Goal: Task Accomplishment & Management: Complete application form

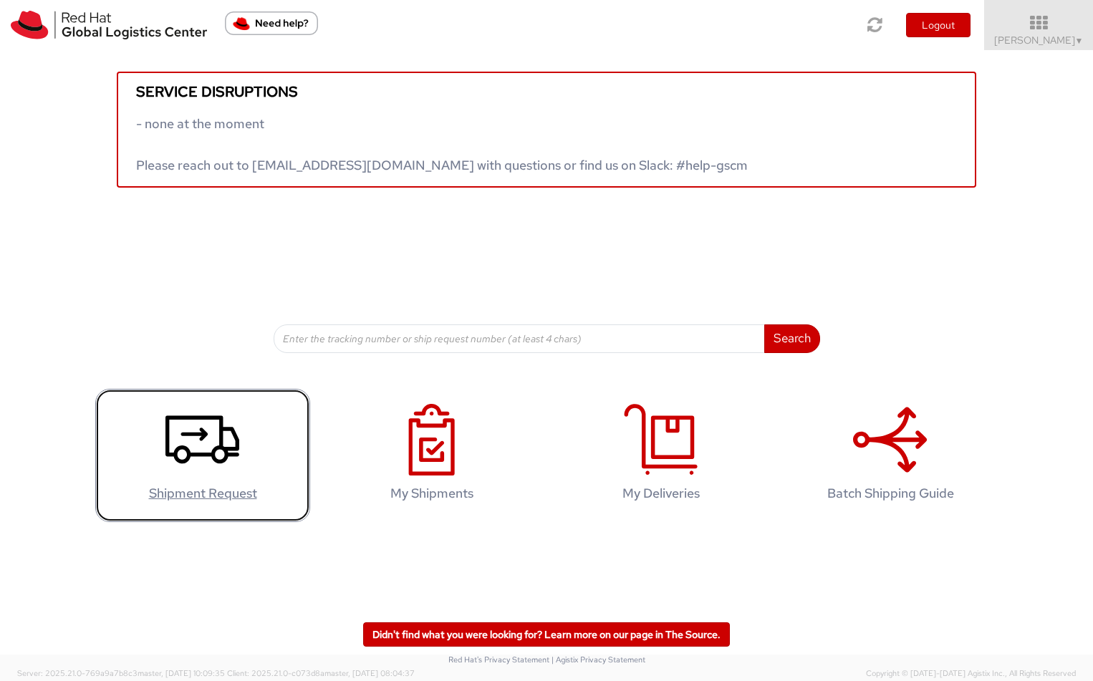
click at [213, 422] on icon at bounding box center [202, 440] width 74 height 72
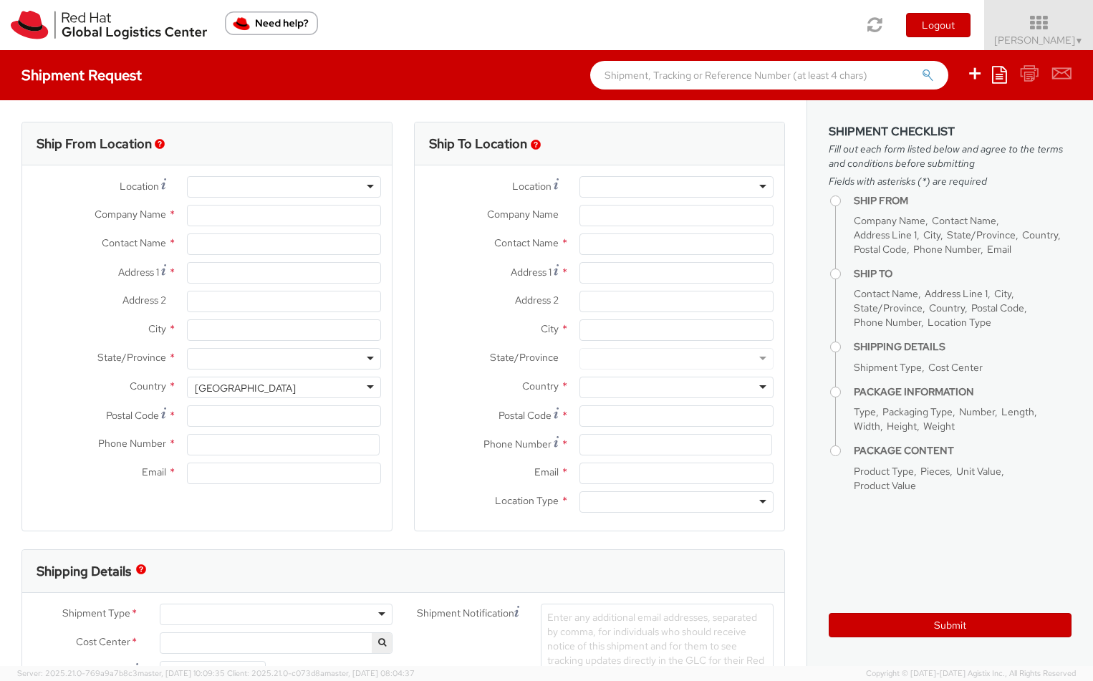
select select
select select "526"
type input "Red Hat Asia-Pacific Pty Ltd"
type input "[PERSON_NAME]"
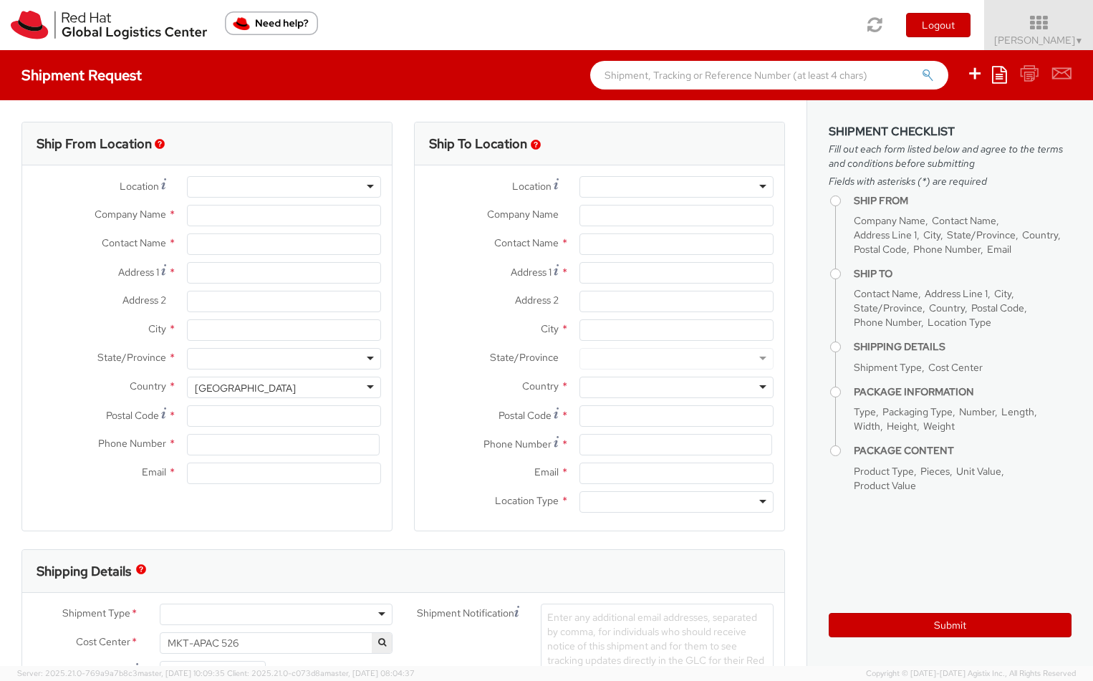
type input "Level [STREET_ADDRESS][PERSON_NAME]"
type input "[GEOGRAPHIC_DATA]"
type input "2060"
type input "61289232824"
type input "[EMAIL_ADDRESS][DOMAIN_NAME]"
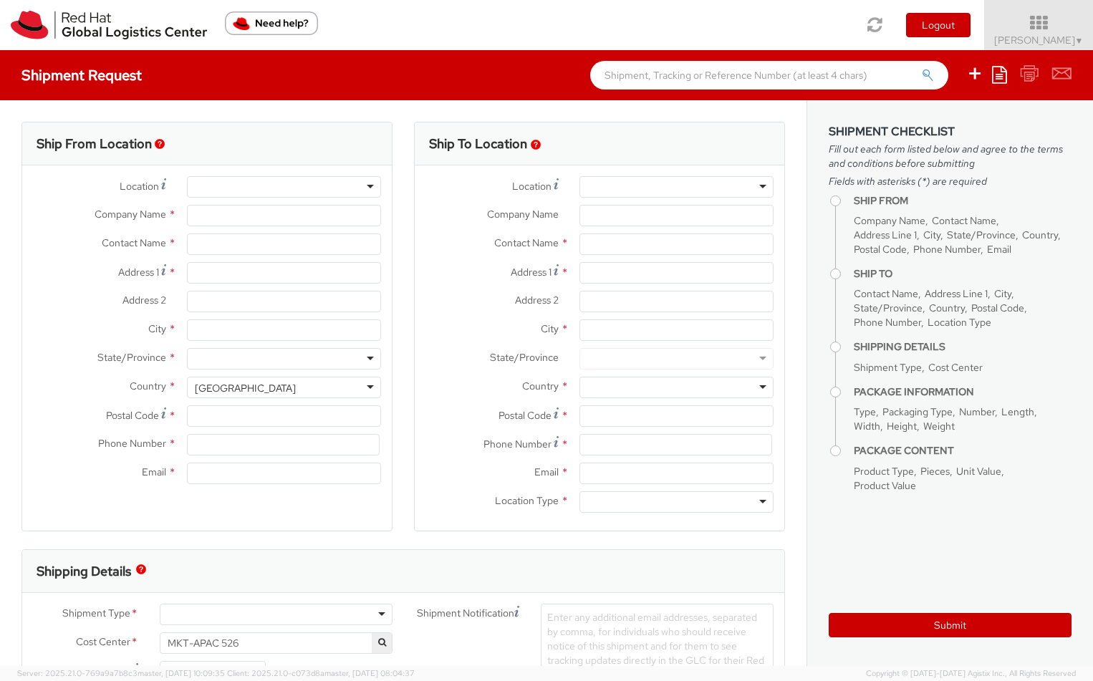
select select "CM"
select select "KGS"
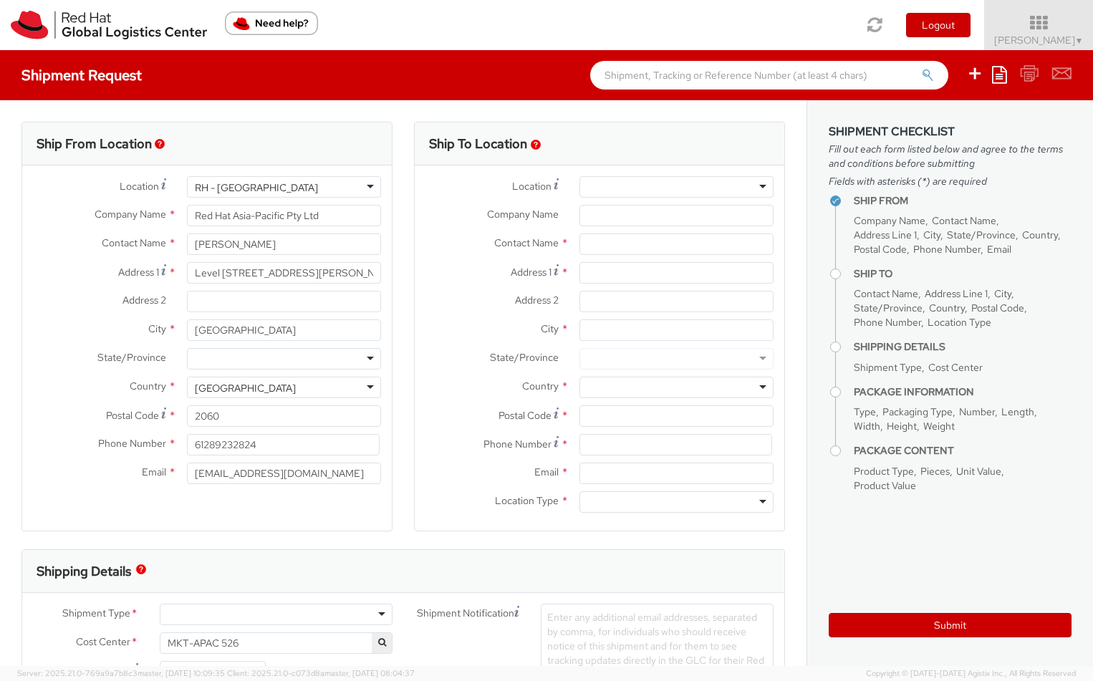
click at [224, 357] on div at bounding box center [284, 358] width 194 height 21
click at [226, 417] on input "Postal Code *" at bounding box center [284, 415] width 194 height 21
type input "2060"
click at [612, 189] on div at bounding box center [676, 186] width 194 height 21
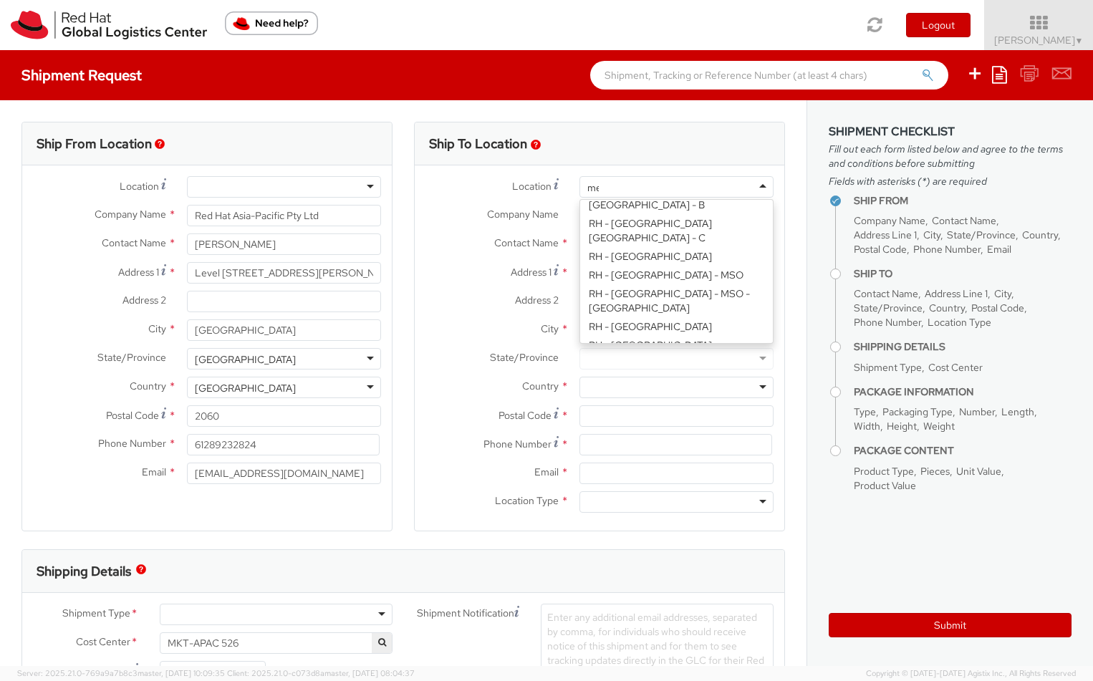
type input "[PERSON_NAME]"
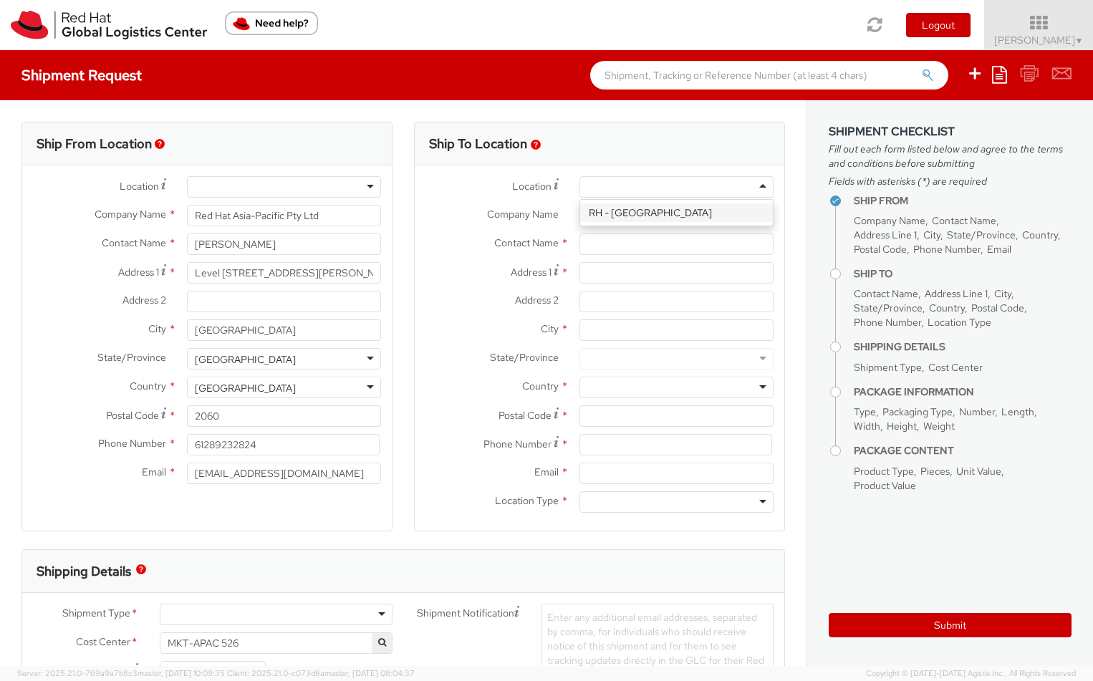
type input "Red Hat Asia-Pacific Pty Ltd."
type input "[STREET_ADDRESS][PERSON_NAME]"
type input "Part Level 24"
type input "[GEOGRAPHIC_DATA]"
type input "3000"
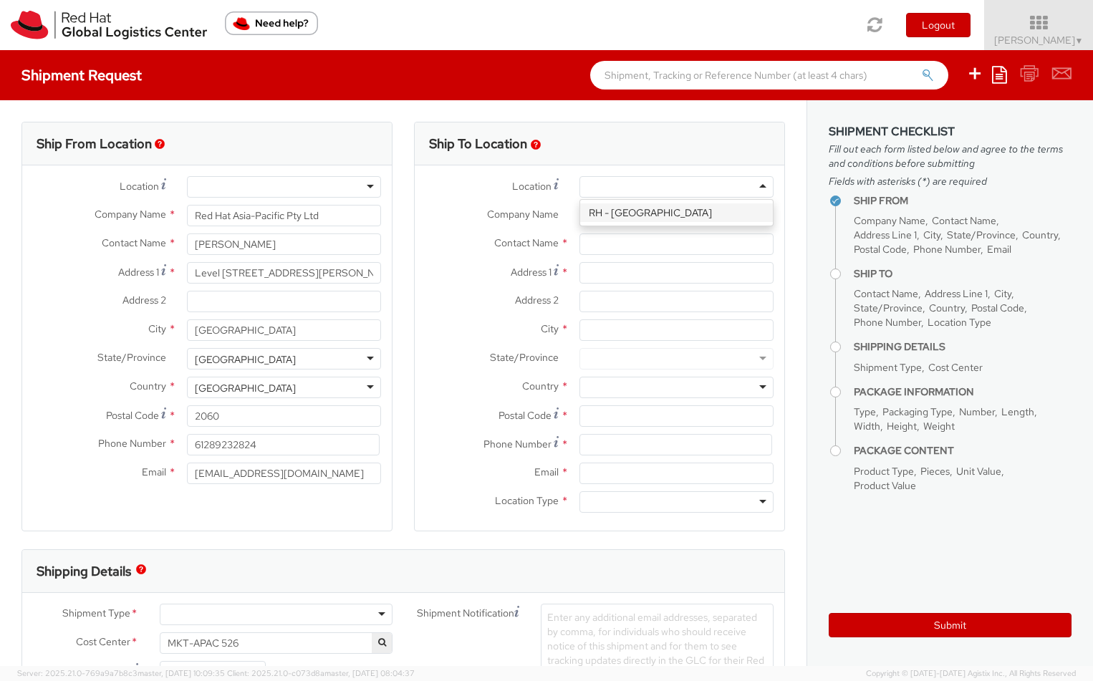
type input "61 3 9624 8100"
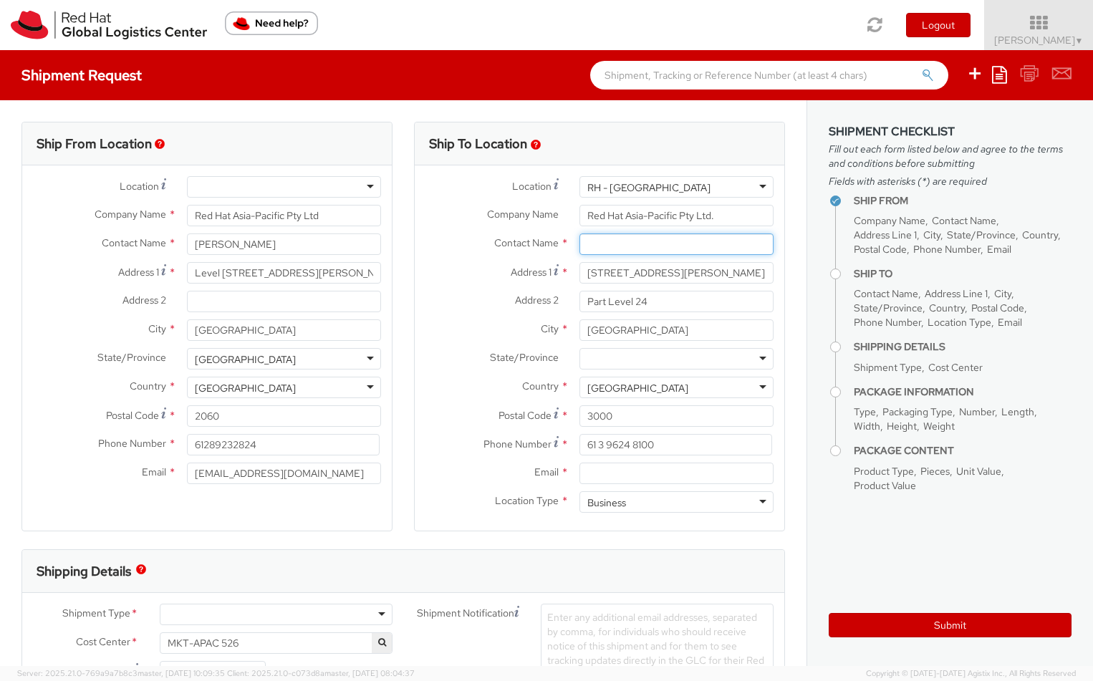
click at [601, 247] on input "text" at bounding box center [676, 243] width 194 height 21
type input "[PERSON_NAME] / [PERSON_NAME]"
click at [599, 356] on div at bounding box center [676, 358] width 194 height 21
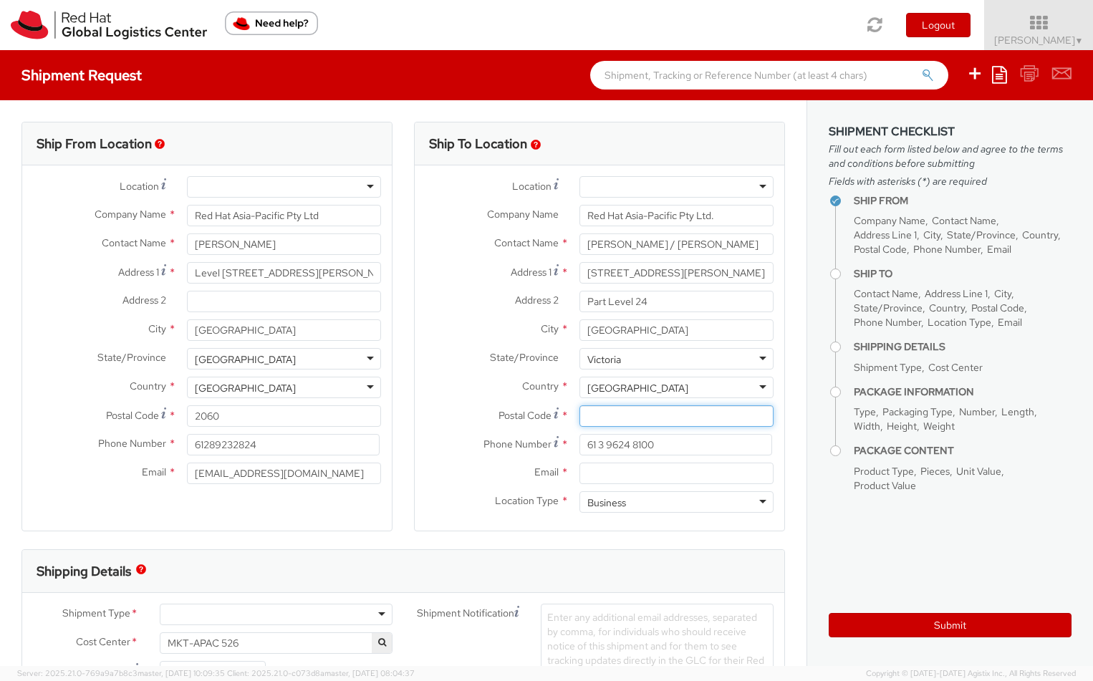
click at [611, 422] on input "Postal Code *" at bounding box center [676, 415] width 194 height 21
type input "3000"
click at [616, 478] on input "Email *" at bounding box center [676, 473] width 194 height 21
paste input "[PERSON_NAME] <[EMAIL_ADDRESS][DOMAIN_NAME]>"
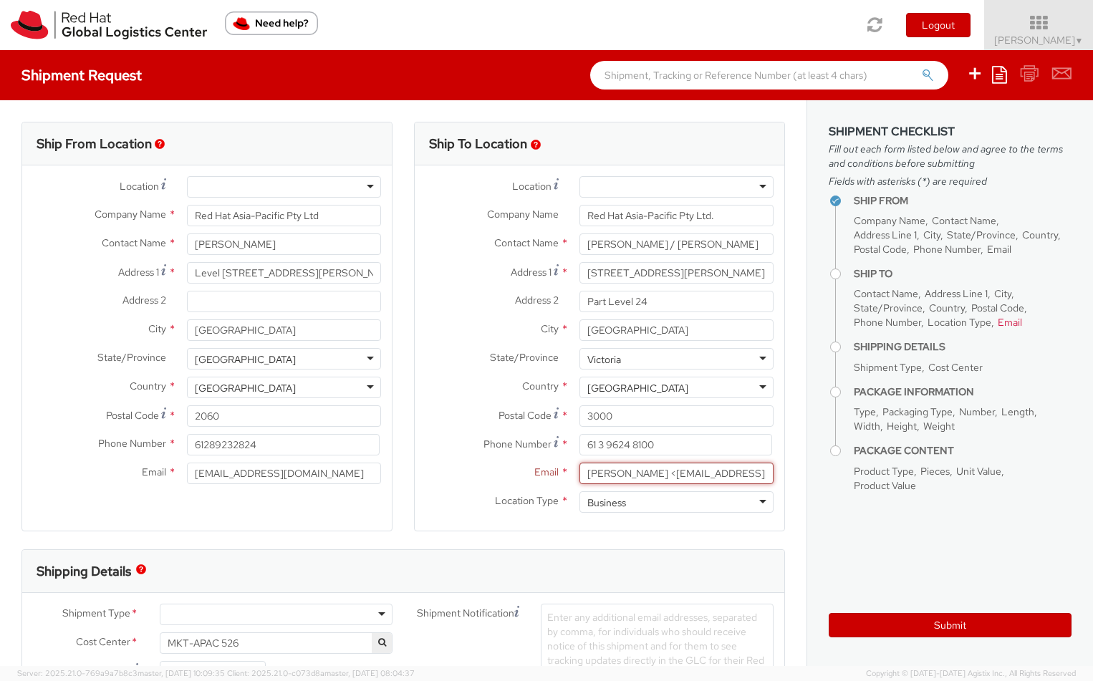
drag, startPoint x: 652, startPoint y: 474, endPoint x: 551, endPoint y: 469, distance: 101.1
click at [551, 469] on div "Email * [PERSON_NAME] <[EMAIL_ADDRESS][DOMAIN_NAME]> Only one email permitted. …" at bounding box center [599, 473] width 369 height 21
type input "[EMAIL_ADDRESS][DOMAIN_NAME]"
click at [468, 475] on label "Email *" at bounding box center [492, 472] width 154 height 19
click at [579, 475] on input "[EMAIL_ADDRESS][DOMAIN_NAME]" at bounding box center [676, 473] width 194 height 21
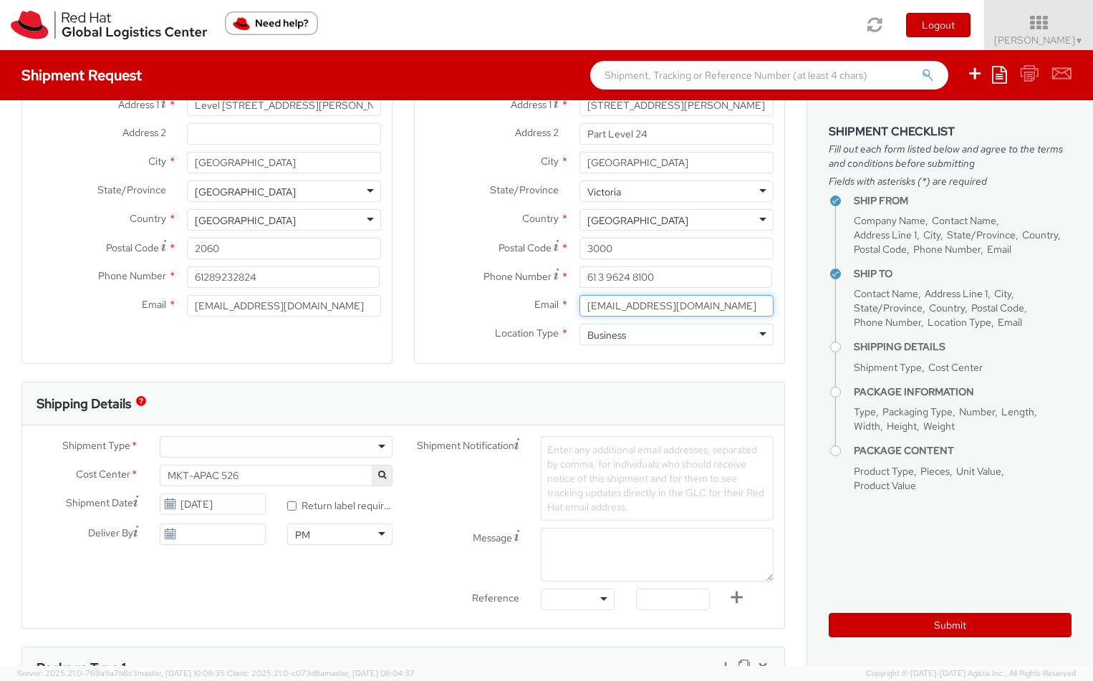
scroll to position [170, 0]
click at [212, 446] on div at bounding box center [276, 444] width 233 height 21
click at [236, 478] on span "MKT-APAC 526" at bounding box center [276, 473] width 217 height 13
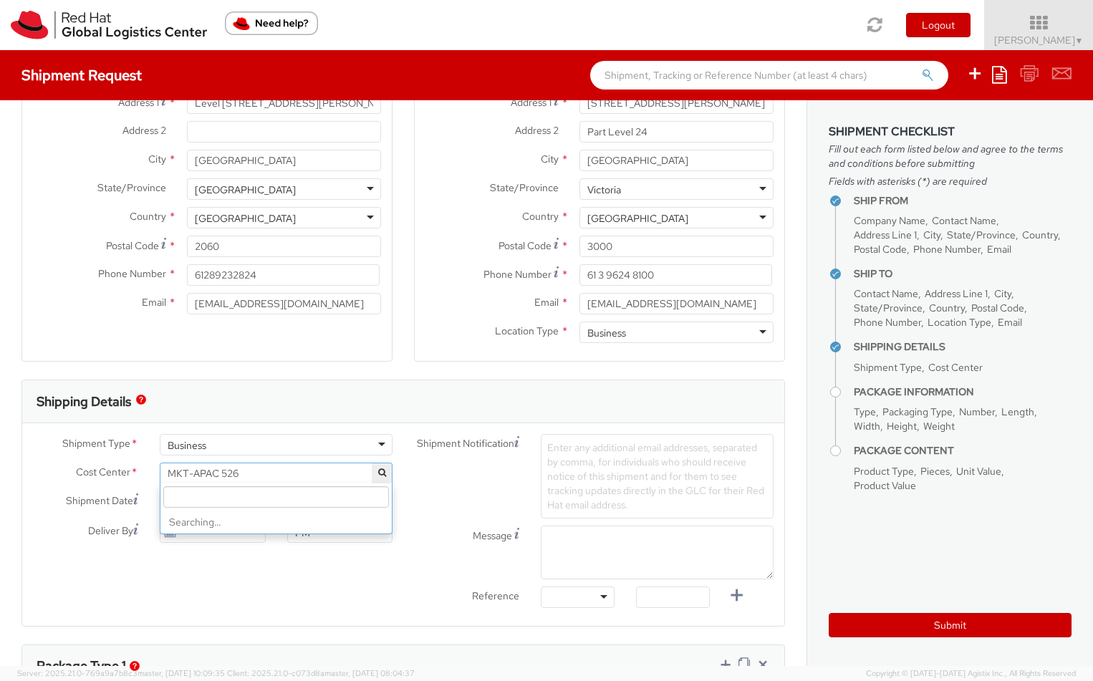
click at [221, 493] on input "search" at bounding box center [276, 496] width 226 height 21
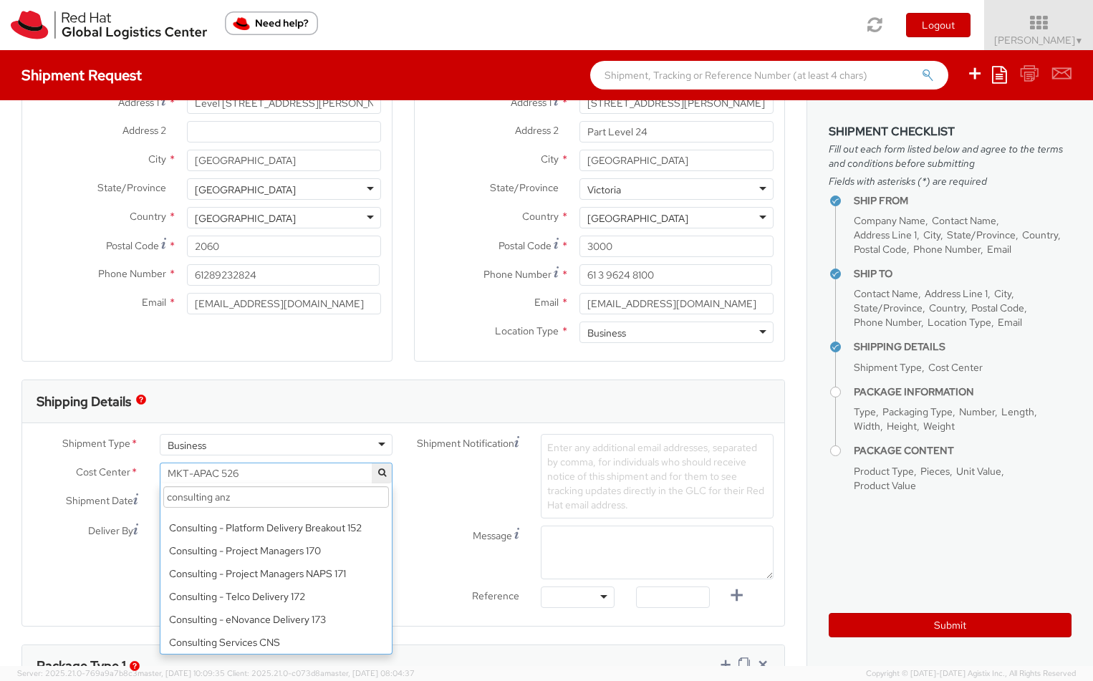
scroll to position [0, 0]
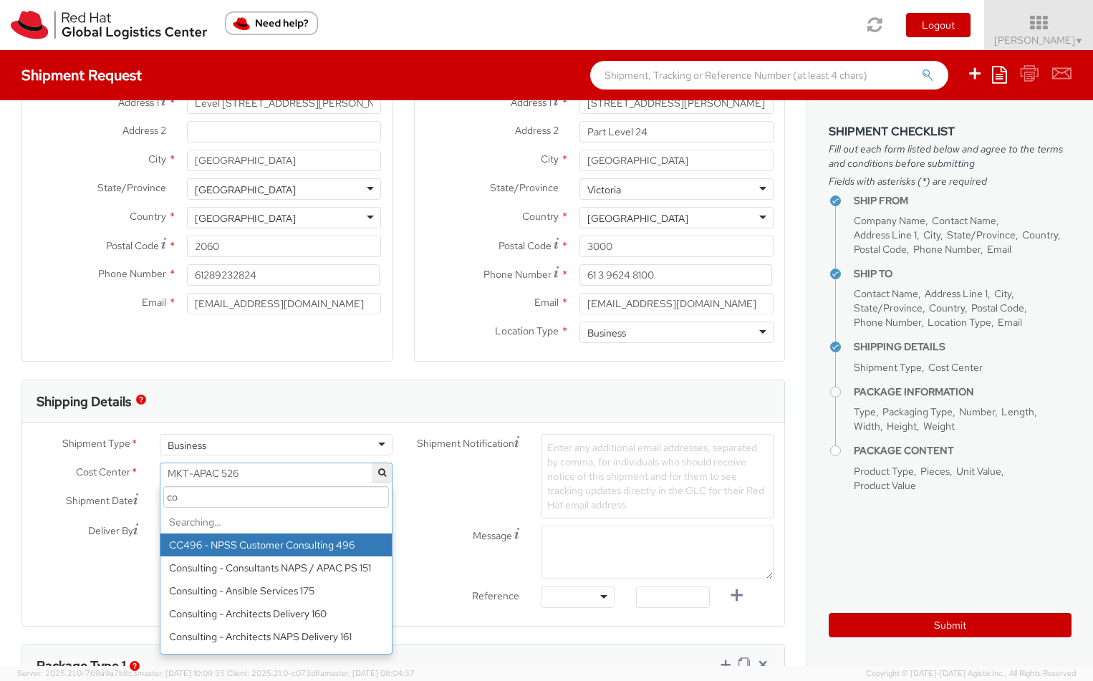
type input "c"
type input "s"
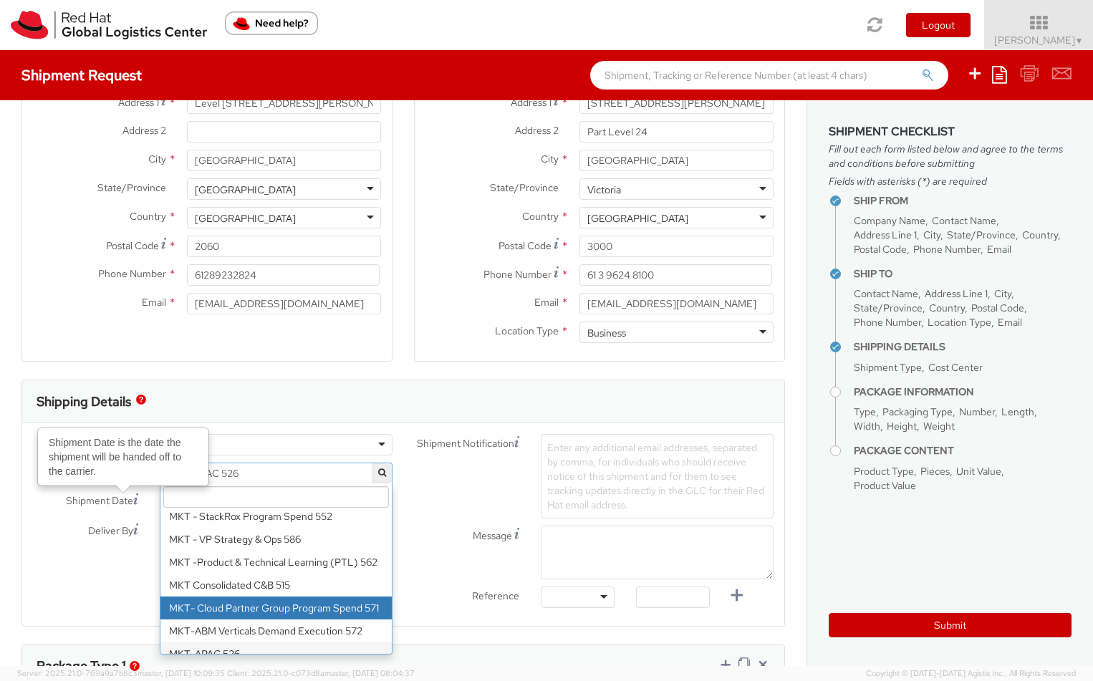
click at [52, 496] on label "Shipment Date Shipment Date is the date the shipment will be handed off to the …" at bounding box center [85, 499] width 127 height 17
click at [160, 496] on input "[DATE]" at bounding box center [212, 501] width 105 height 21
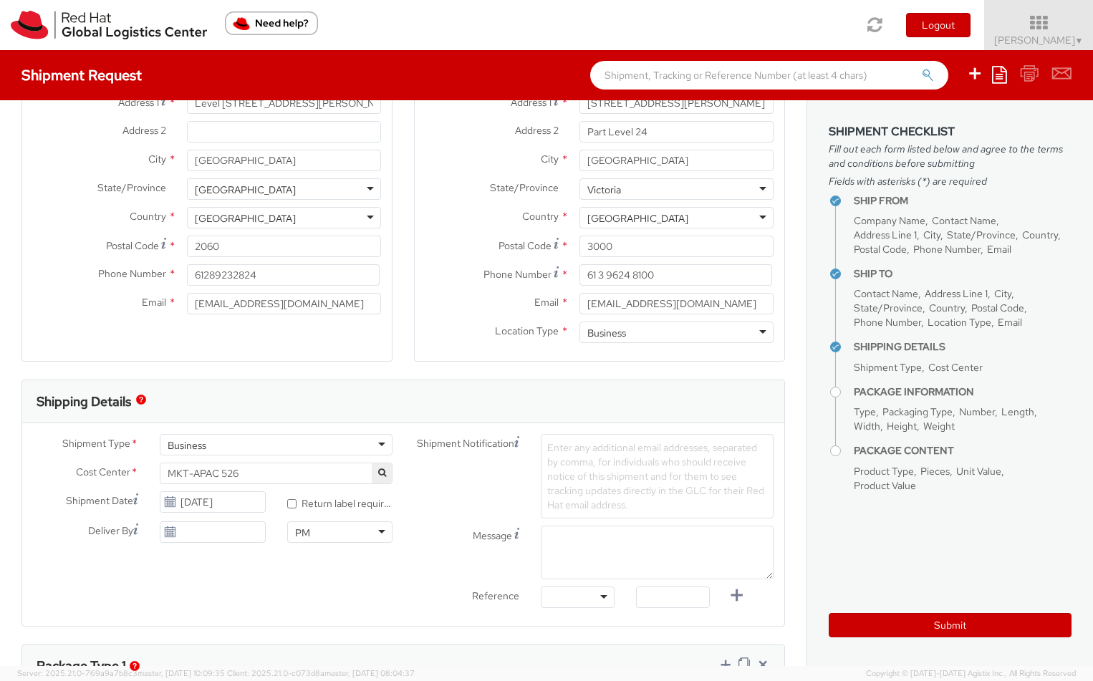
click at [44, 527] on label "Deliver By" at bounding box center [85, 529] width 127 height 17
click at [160, 527] on input "Deliver By" at bounding box center [212, 531] width 105 height 21
click at [142, 583] on div "Shipment Type * Business Business Batch Business Cost Center * MKT-APAC 526 MKT…" at bounding box center [403, 524] width 762 height 181
click at [221, 533] on input "[DATE]" at bounding box center [212, 531] width 105 height 21
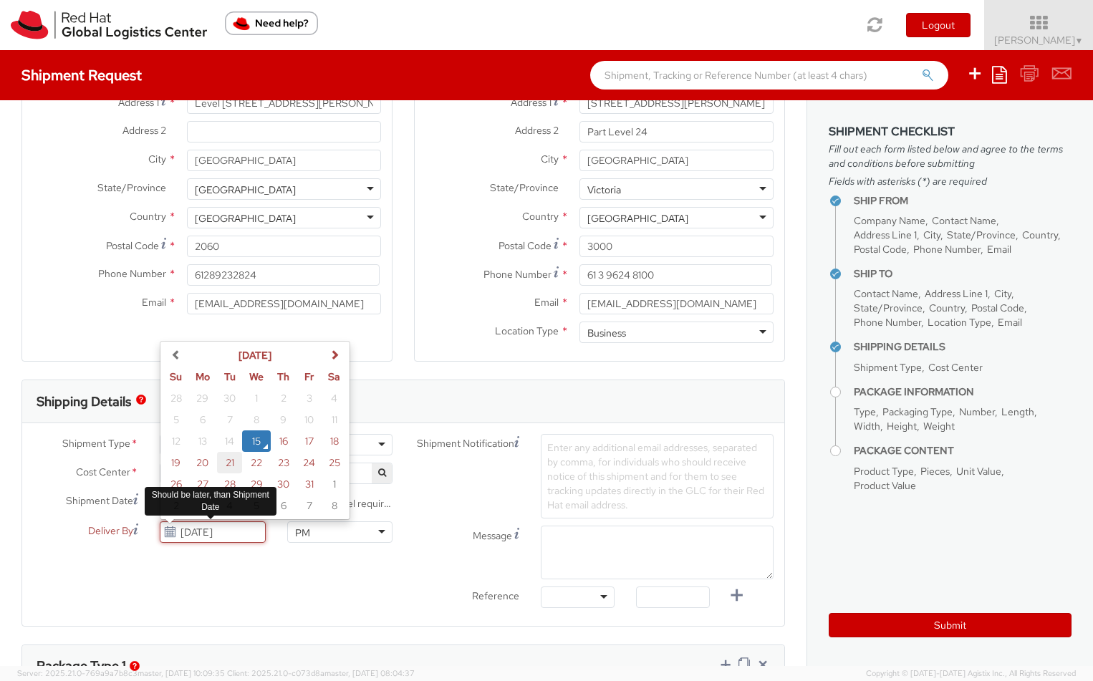
click at [228, 460] on td "21" at bounding box center [230, 462] width 26 height 21
type input "[DATE]"
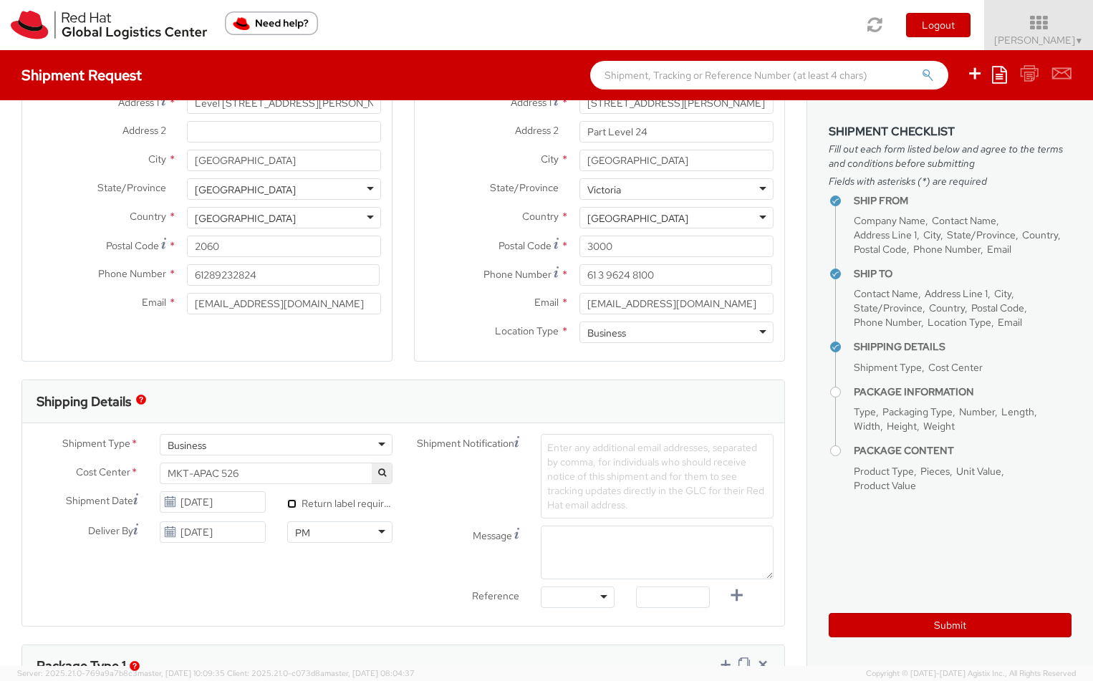
click at [289, 501] on input "* Return label required" at bounding box center [291, 503] width 9 height 9
checkbox input "true"
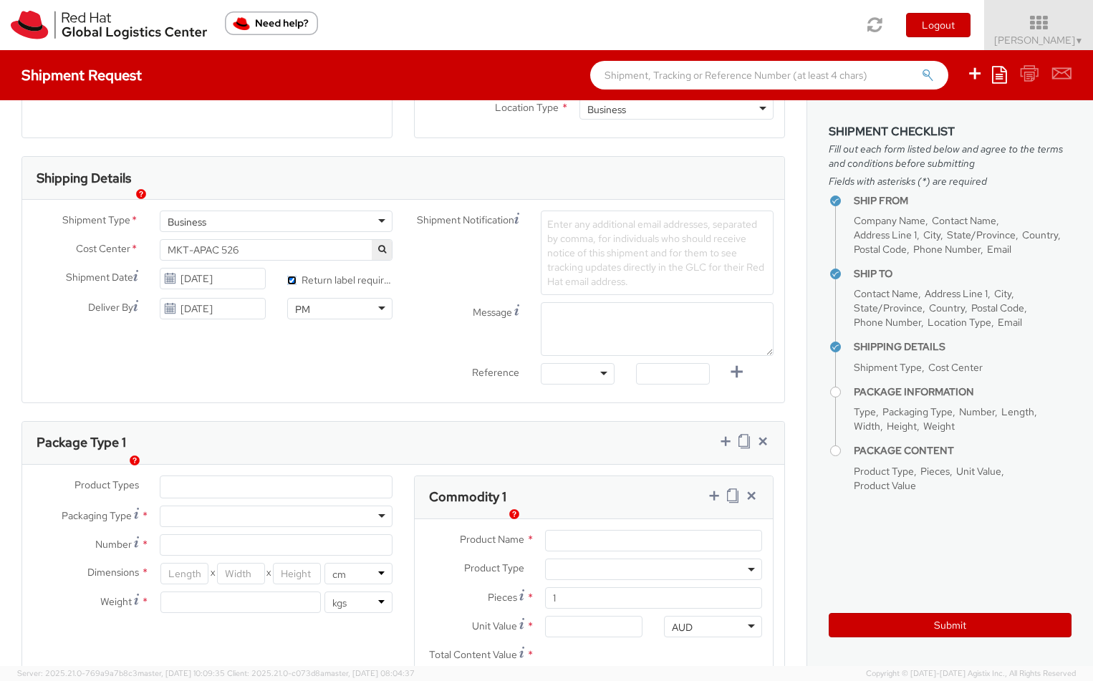
scroll to position [396, 0]
click at [302, 487] on ul at bounding box center [275, 483] width 231 height 21
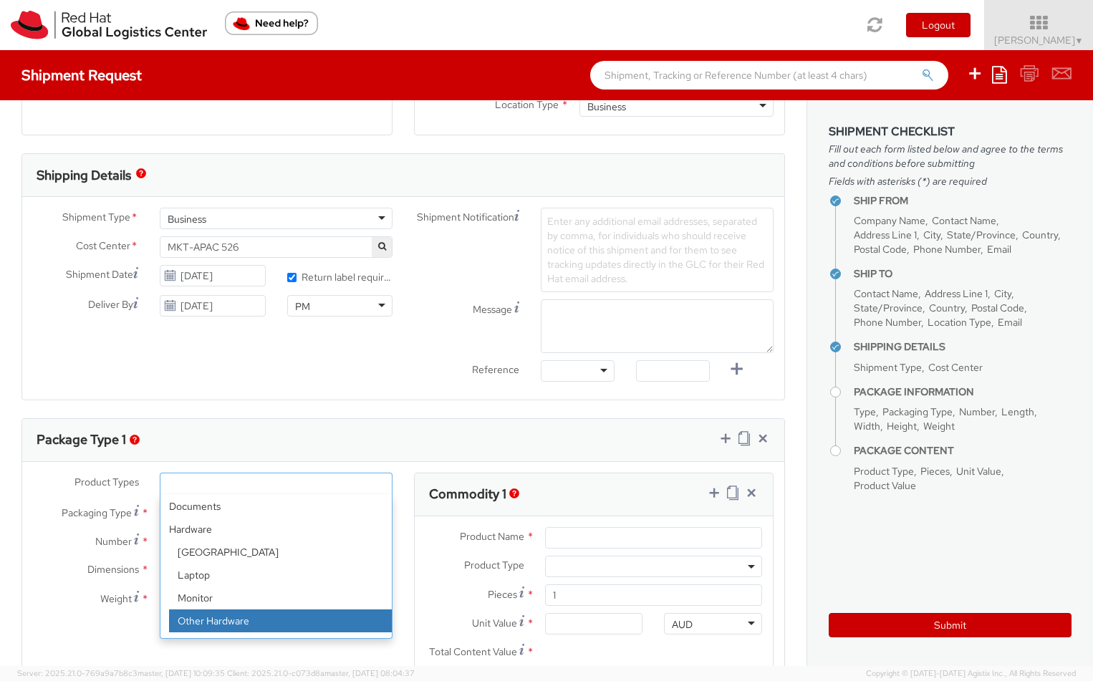
select select "HARD_OTHER"
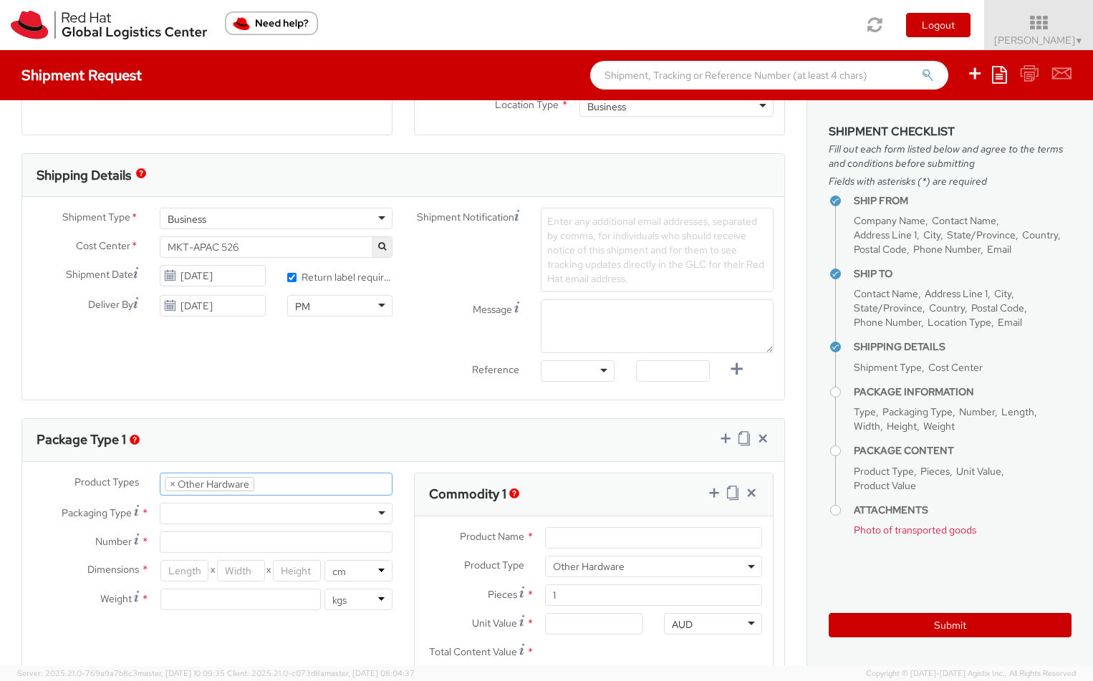
click at [279, 484] on ul "× Other Hardware" at bounding box center [275, 483] width 231 height 21
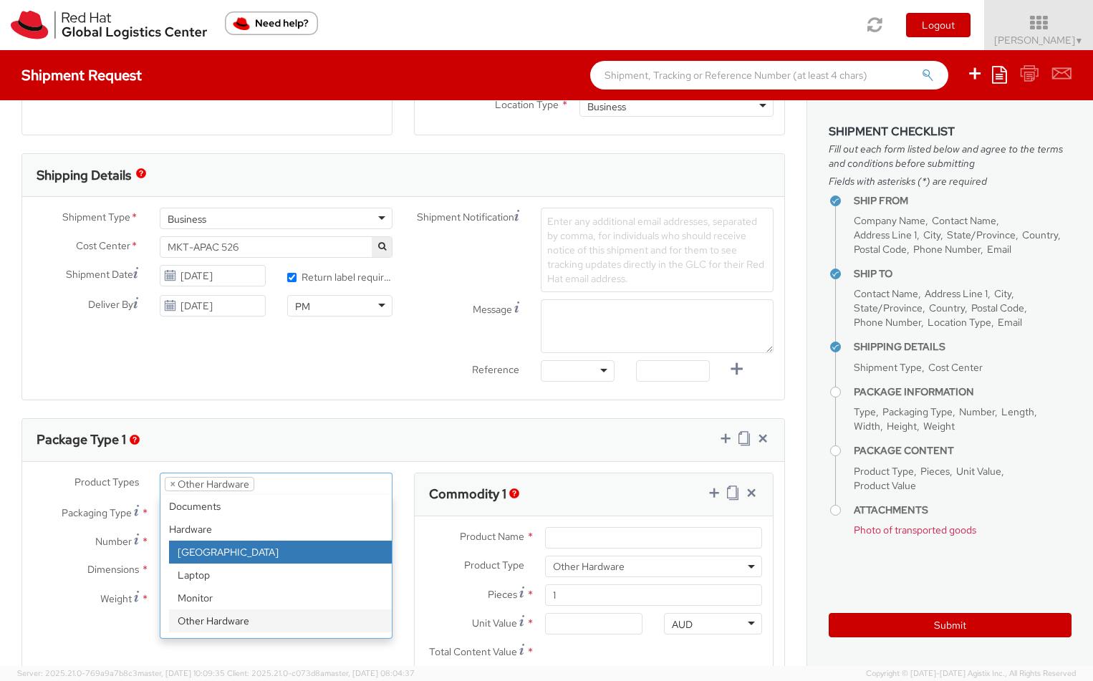
scroll to position [63, 0]
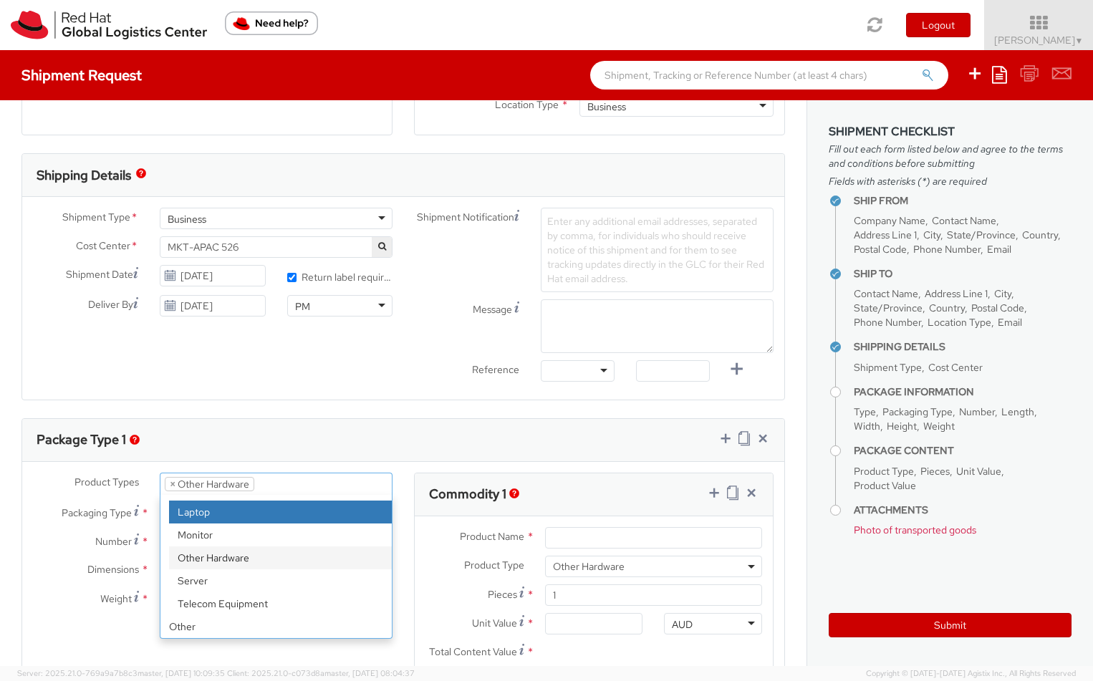
click at [320, 433] on div "Package Type 1" at bounding box center [403, 440] width 762 height 43
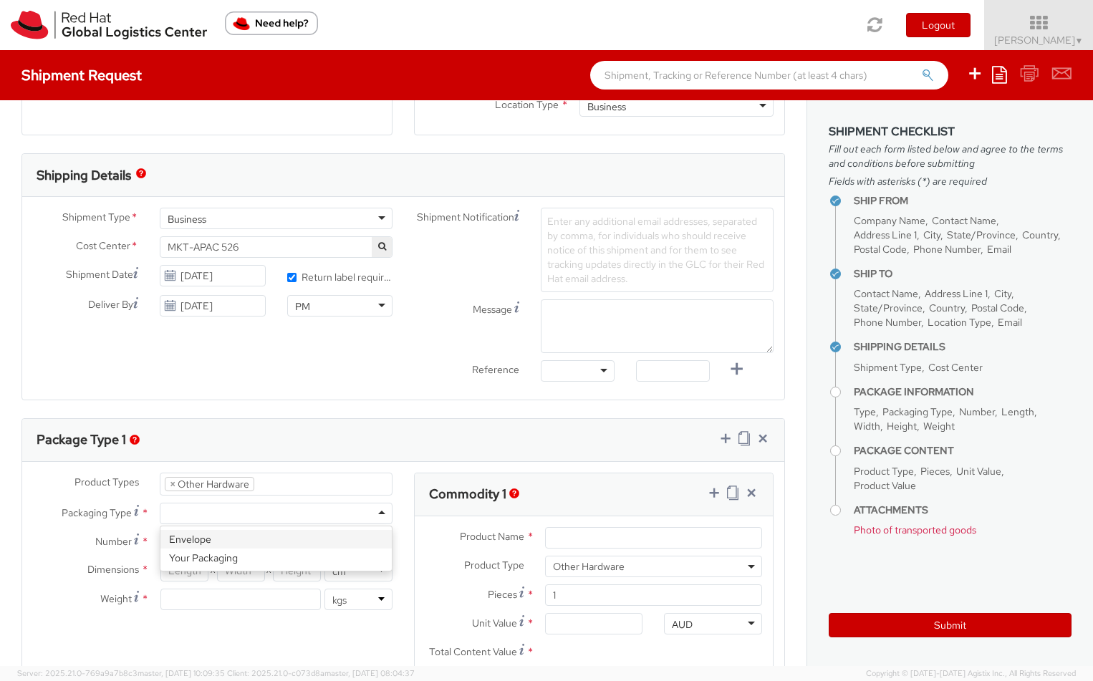
click at [243, 518] on div at bounding box center [276, 513] width 233 height 21
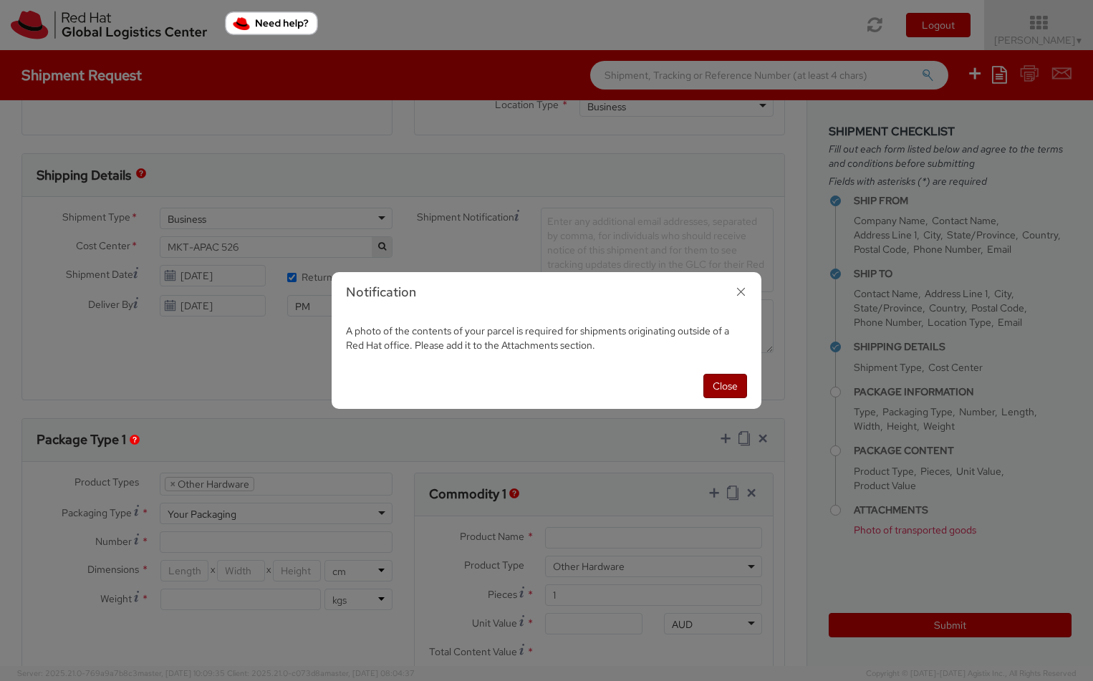
click at [729, 389] on button "Close" at bounding box center [725, 386] width 44 height 24
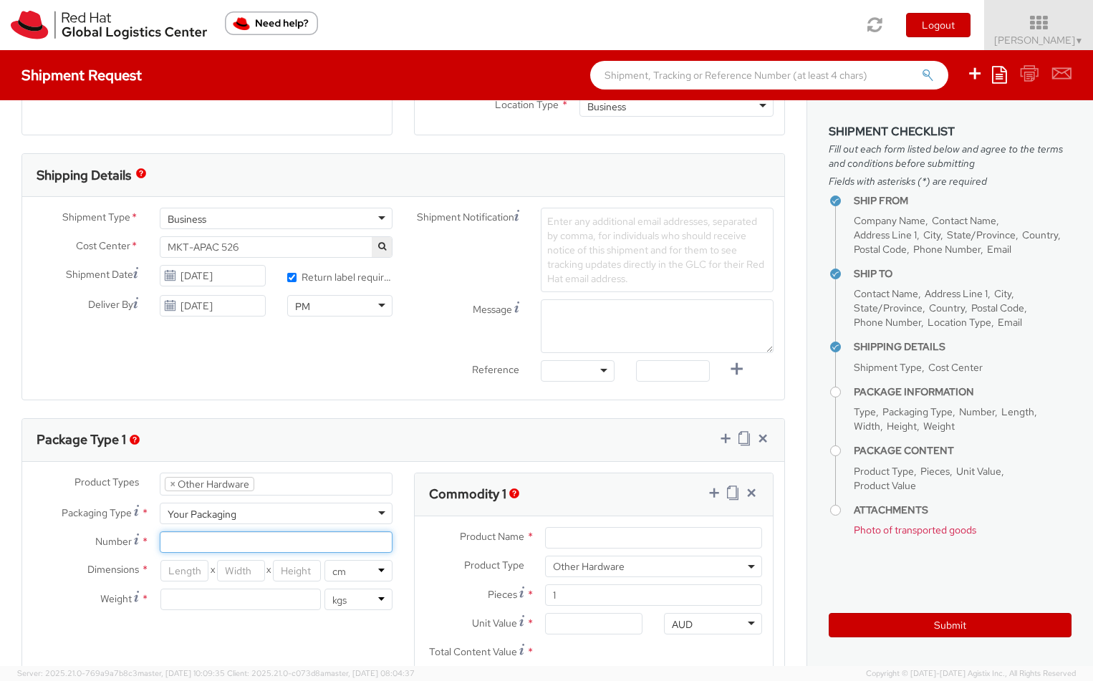
click at [183, 543] on input "Number *" at bounding box center [276, 541] width 233 height 21
type input "1"
click at [181, 574] on input "number" at bounding box center [184, 570] width 48 height 21
type input "50"
type input "40"
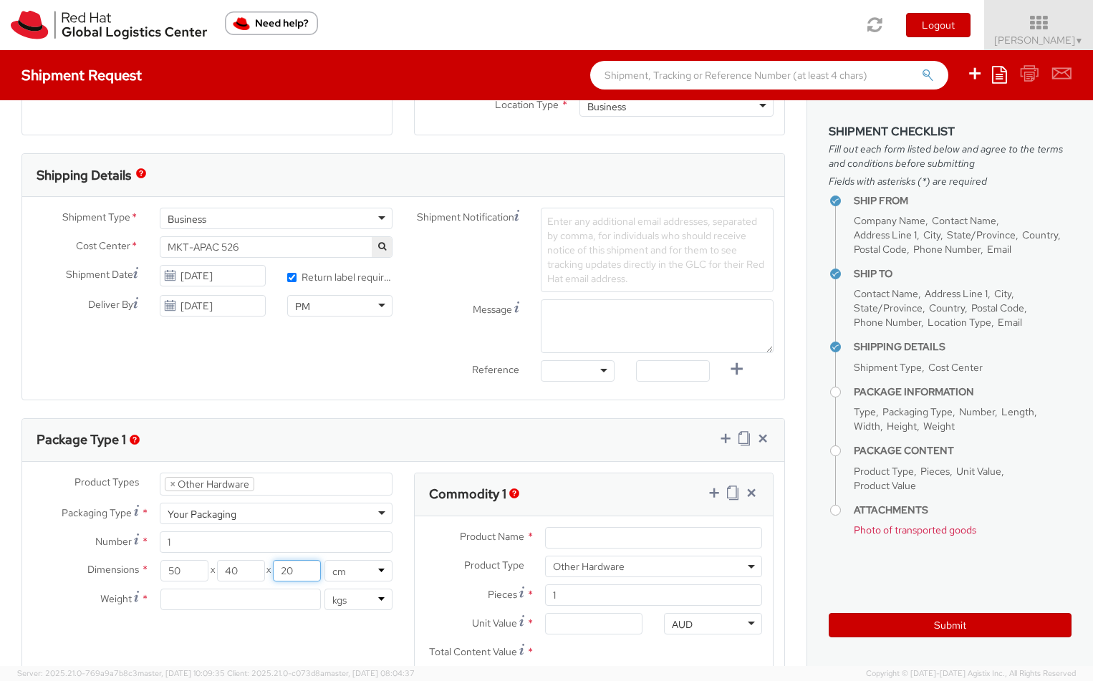
type input "20"
click at [204, 601] on input "number" at bounding box center [240, 599] width 160 height 21
type input "8"
click at [596, 538] on input "Product Name *" at bounding box center [653, 537] width 217 height 21
paste input "Portable Escape Room Prop"
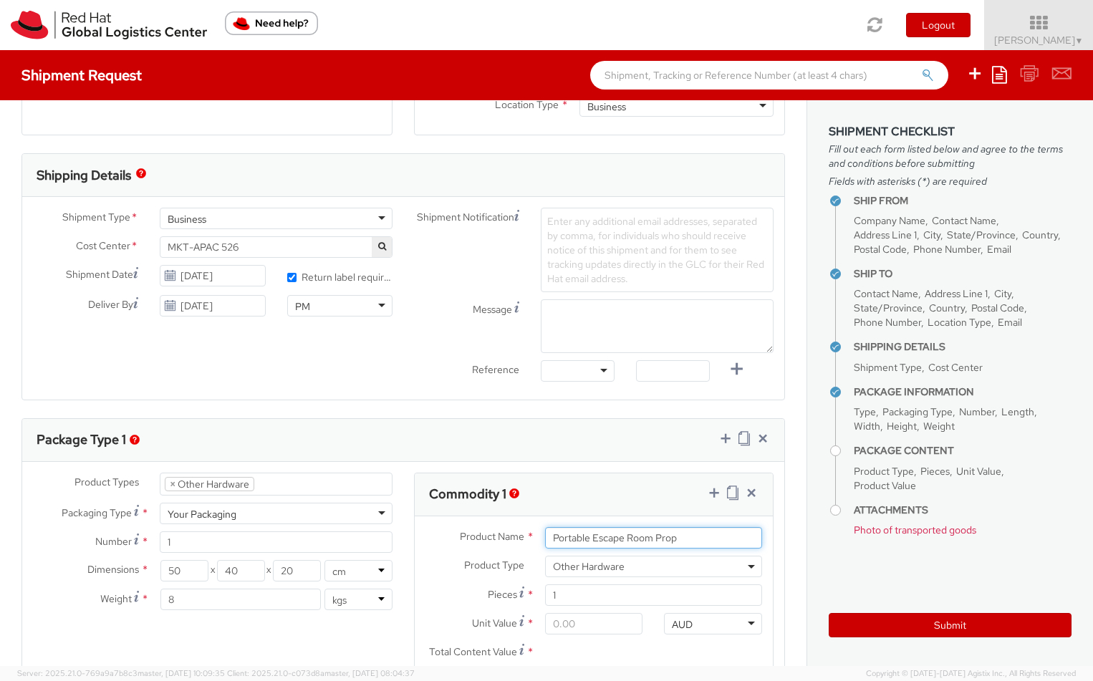
type input "Portable Escape Room Prop"
click at [570, 627] on input "Unit Value *" at bounding box center [594, 623] width 98 height 21
paste input "114,900.00"
type input "114,900.00"
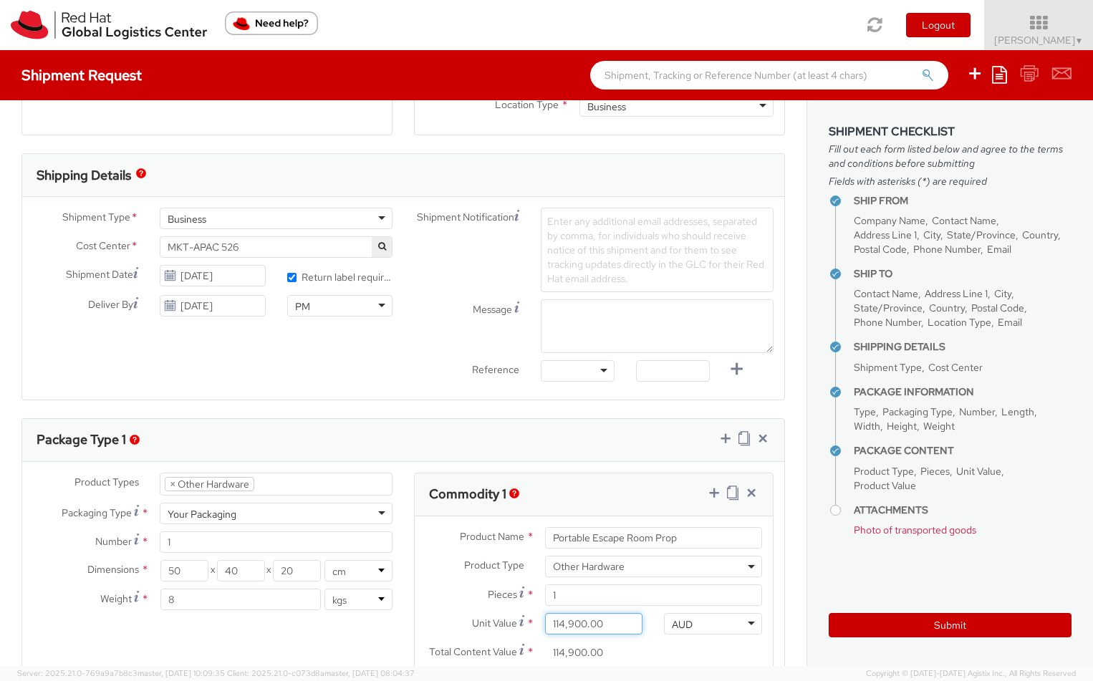
type input "11,490.00"
type input "1,149.00"
click at [692, 624] on div "AUD" at bounding box center [682, 624] width 21 height 14
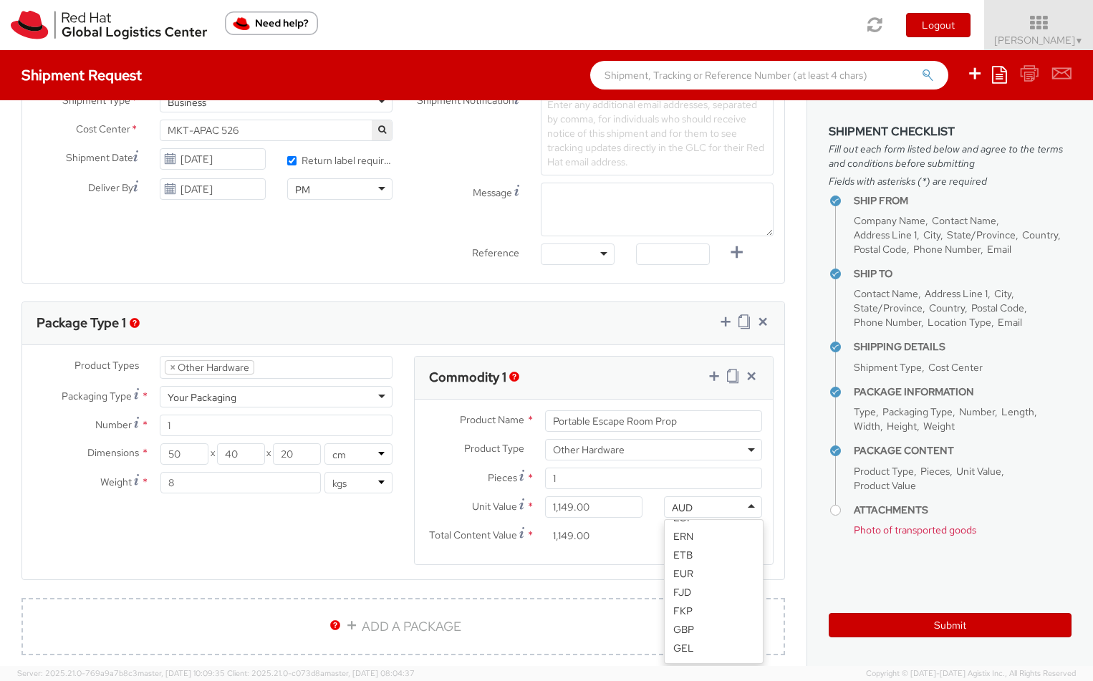
scroll to position [819, 0]
click at [473, 555] on div "Product Name * Portable Escape Room Prop Product Type * Documents Docking Stati…" at bounding box center [594, 482] width 358 height 165
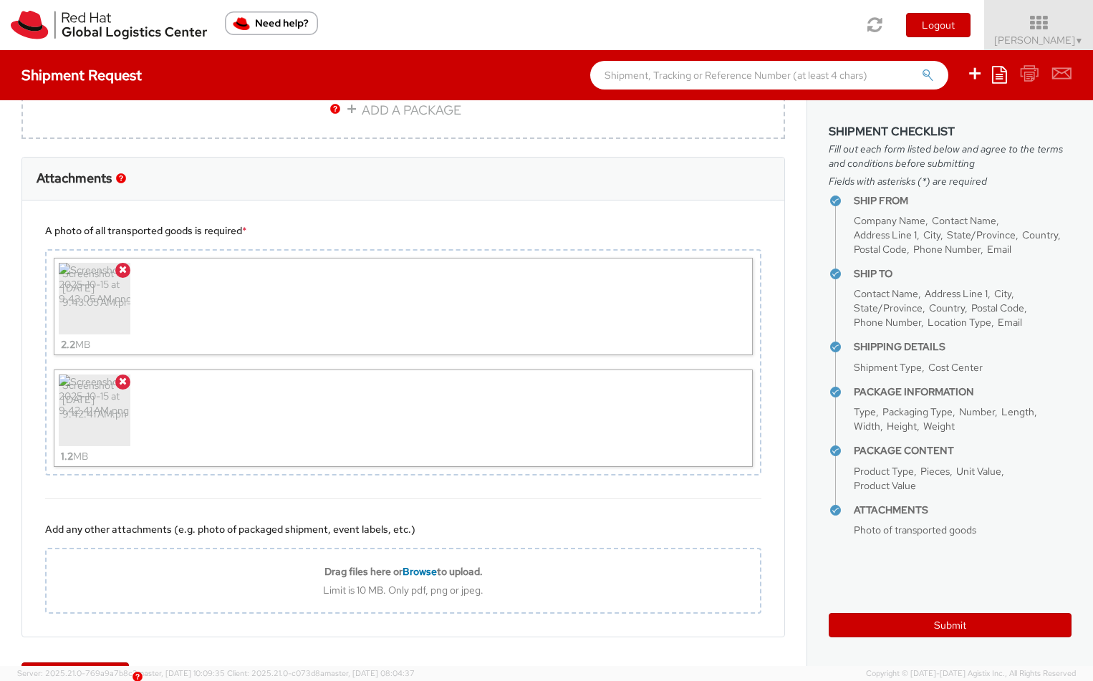
scroll to position [1076, 0]
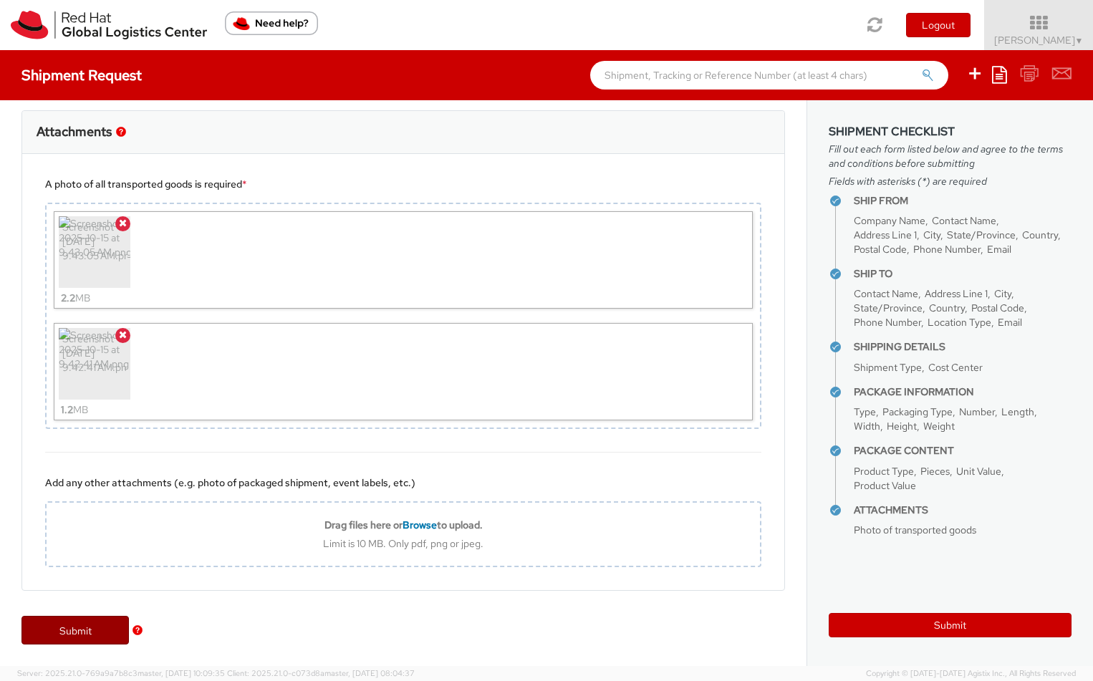
click at [67, 633] on link "Submit" at bounding box center [74, 630] width 107 height 29
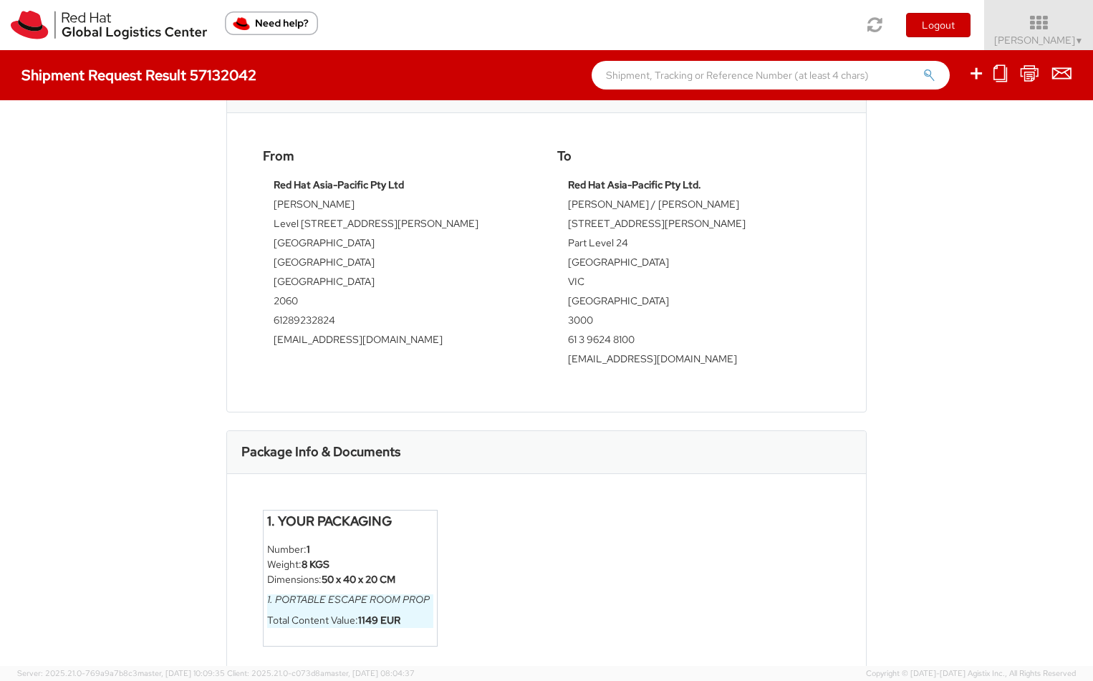
scroll to position [544, 0]
